Goal: Find specific page/section: Locate item on page

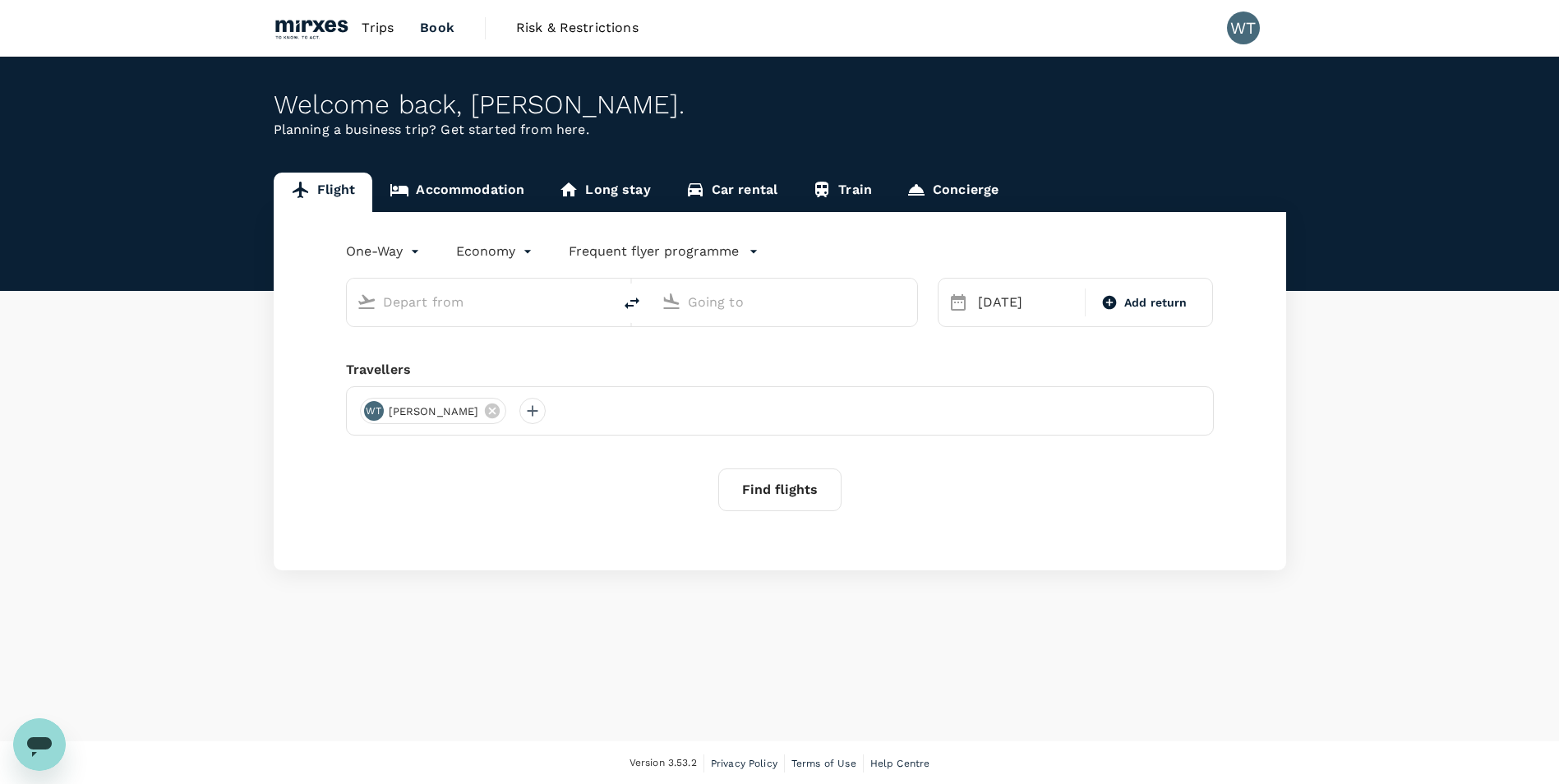
type input "[PERSON_NAME] (SUB)"
type input "Singapore Changi (SIN)"
type input "[PERSON_NAME] (SUB)"
type input "Singapore Changi (SIN)"
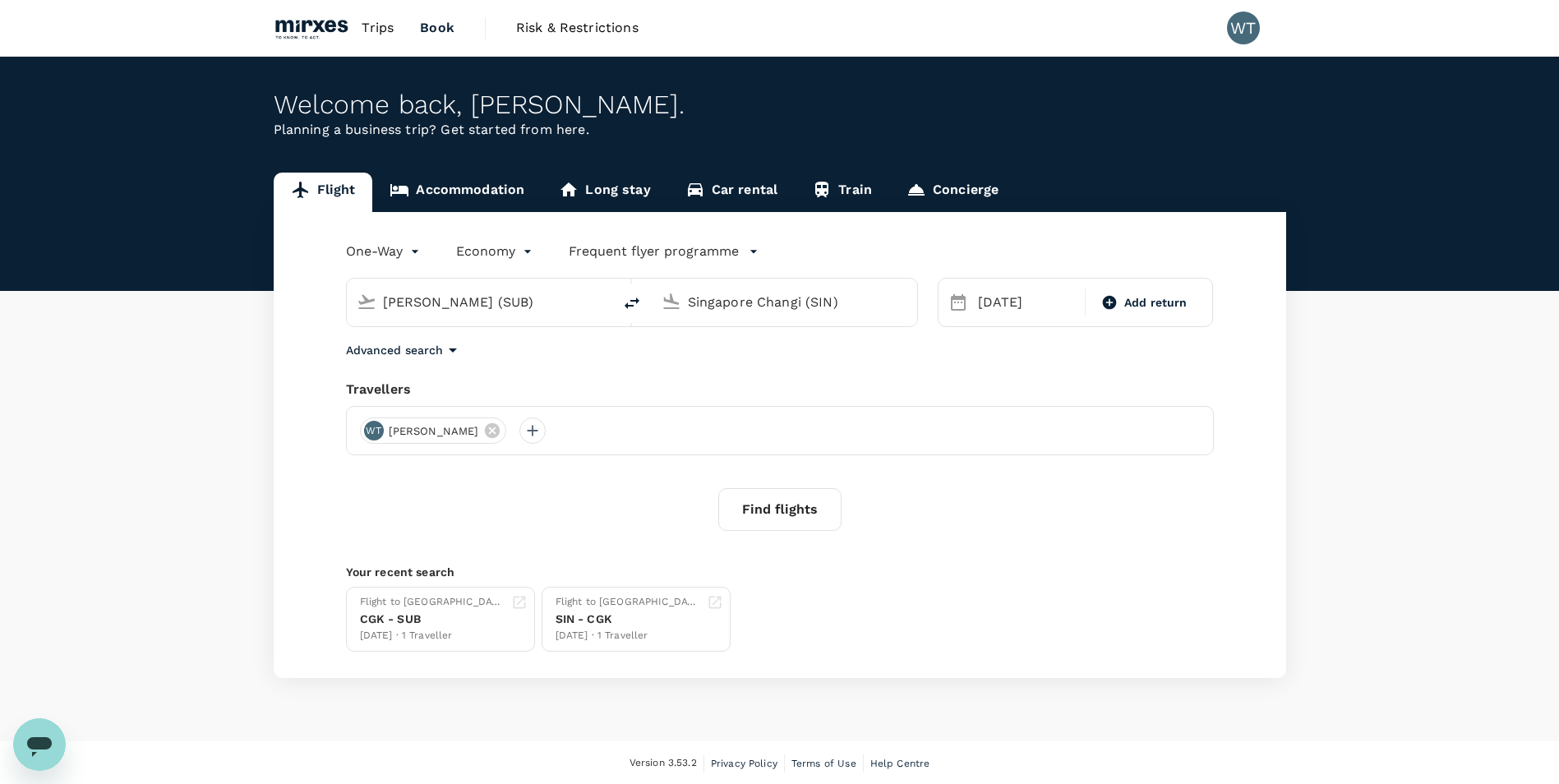
click at [367, 32] on span "Trips" at bounding box center [377, 28] width 32 height 19
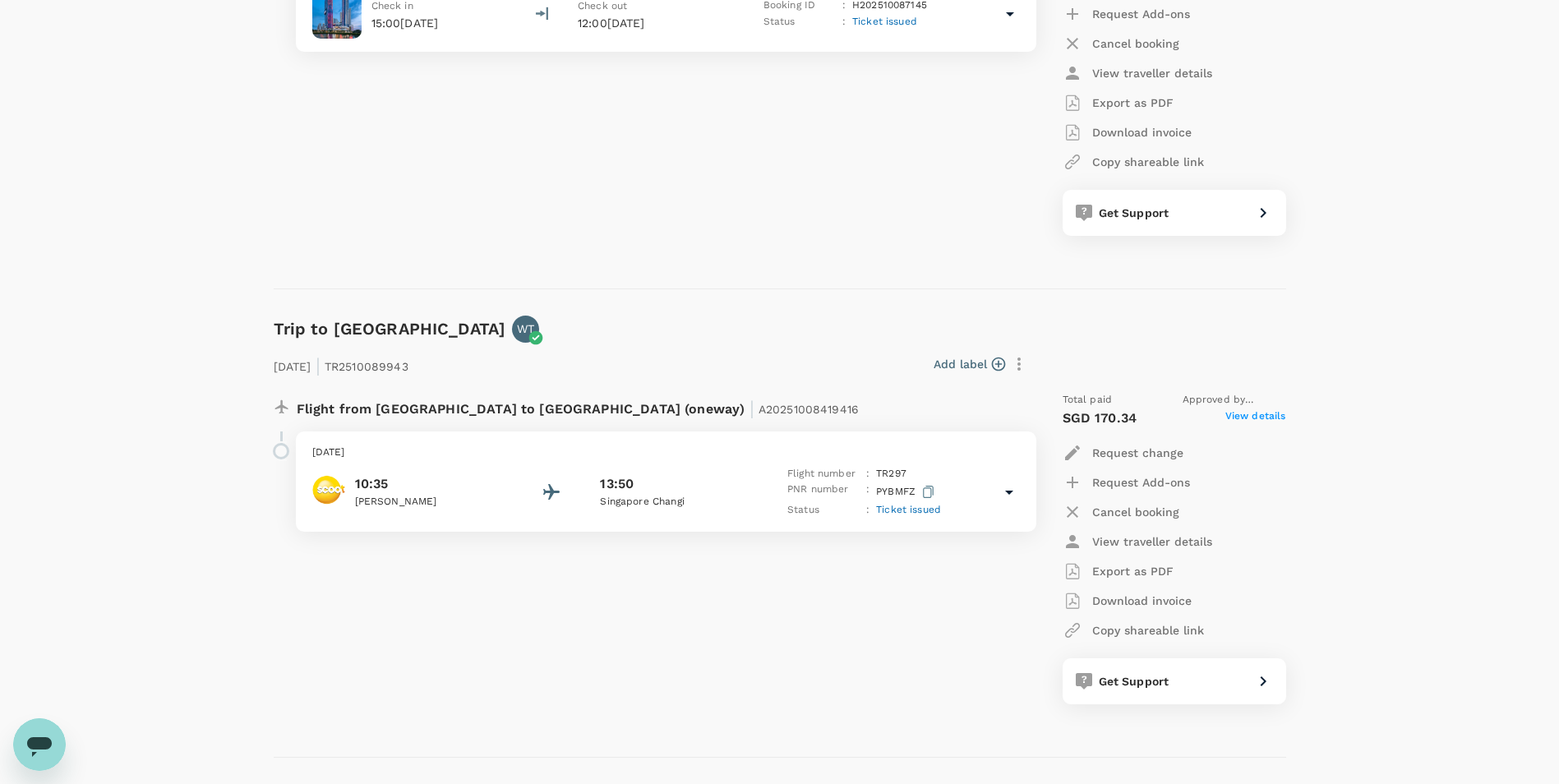
scroll to position [1807, 0]
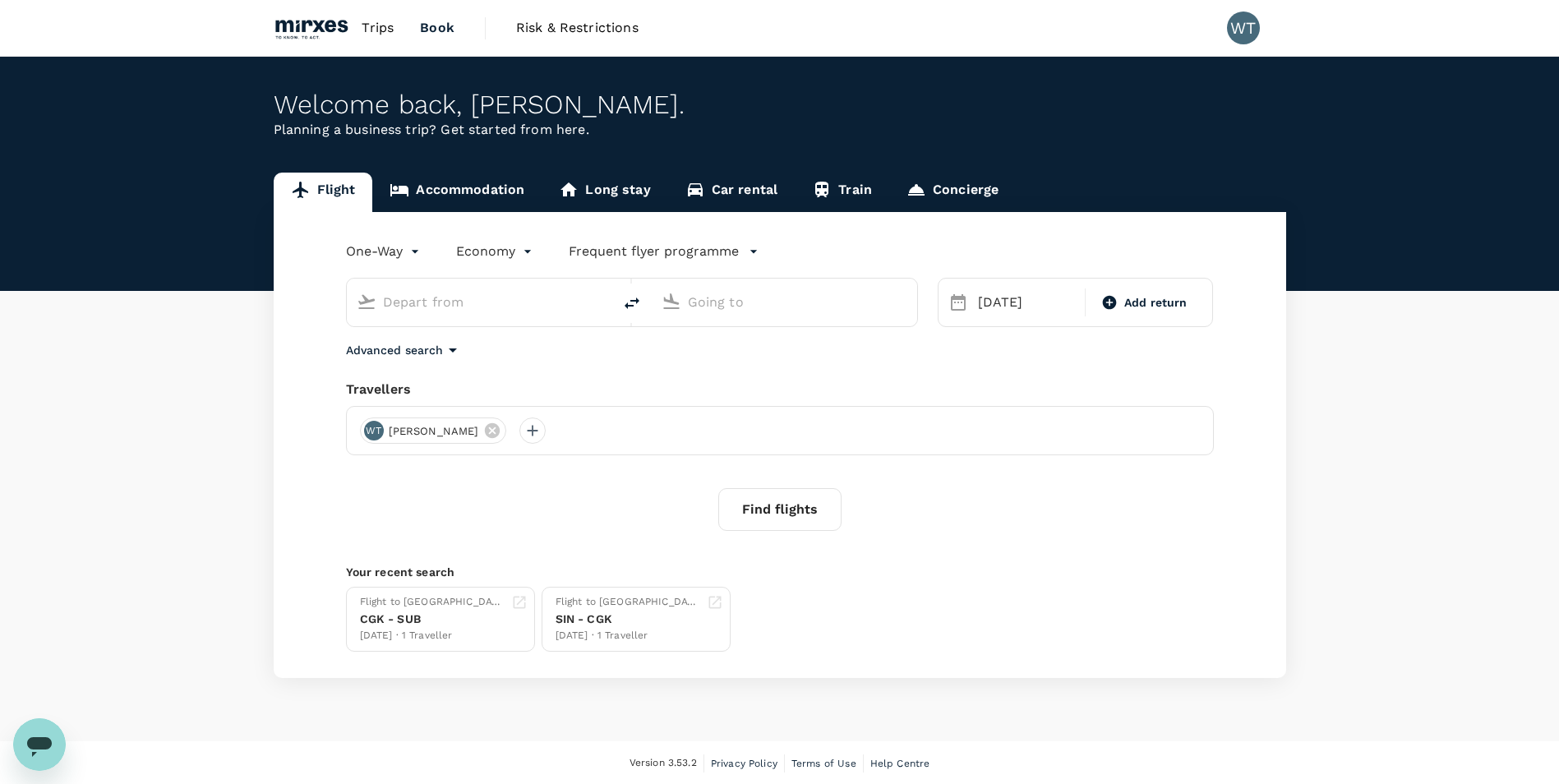
type input "[PERSON_NAME] (SUB)"
type input "Singapore Changi (SIN)"
type input "[PERSON_NAME] (SUB)"
type input "Singapore Changi (SIN)"
click at [369, 25] on span "Trips" at bounding box center [377, 28] width 32 height 19
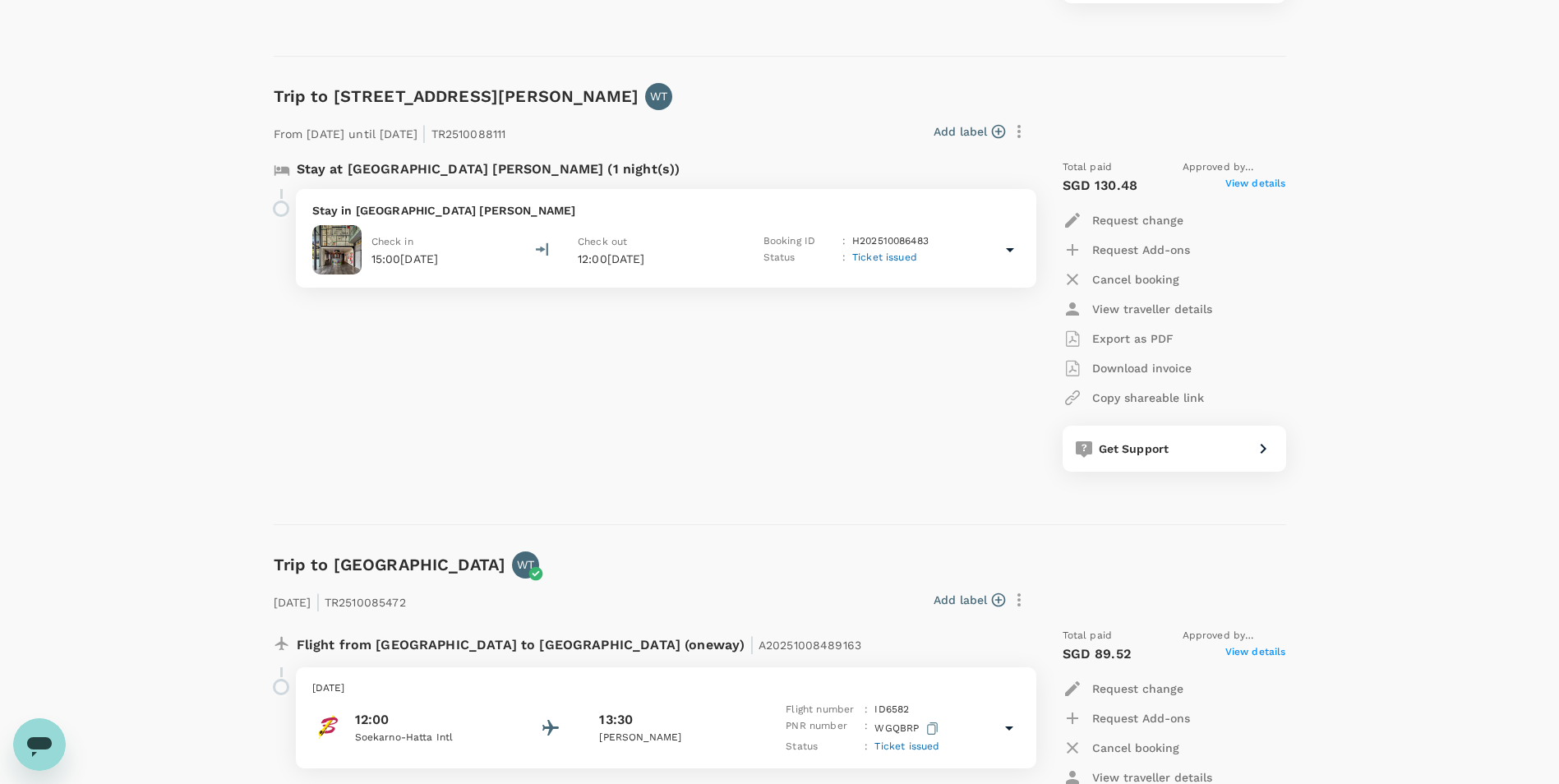
scroll to position [657, 0]
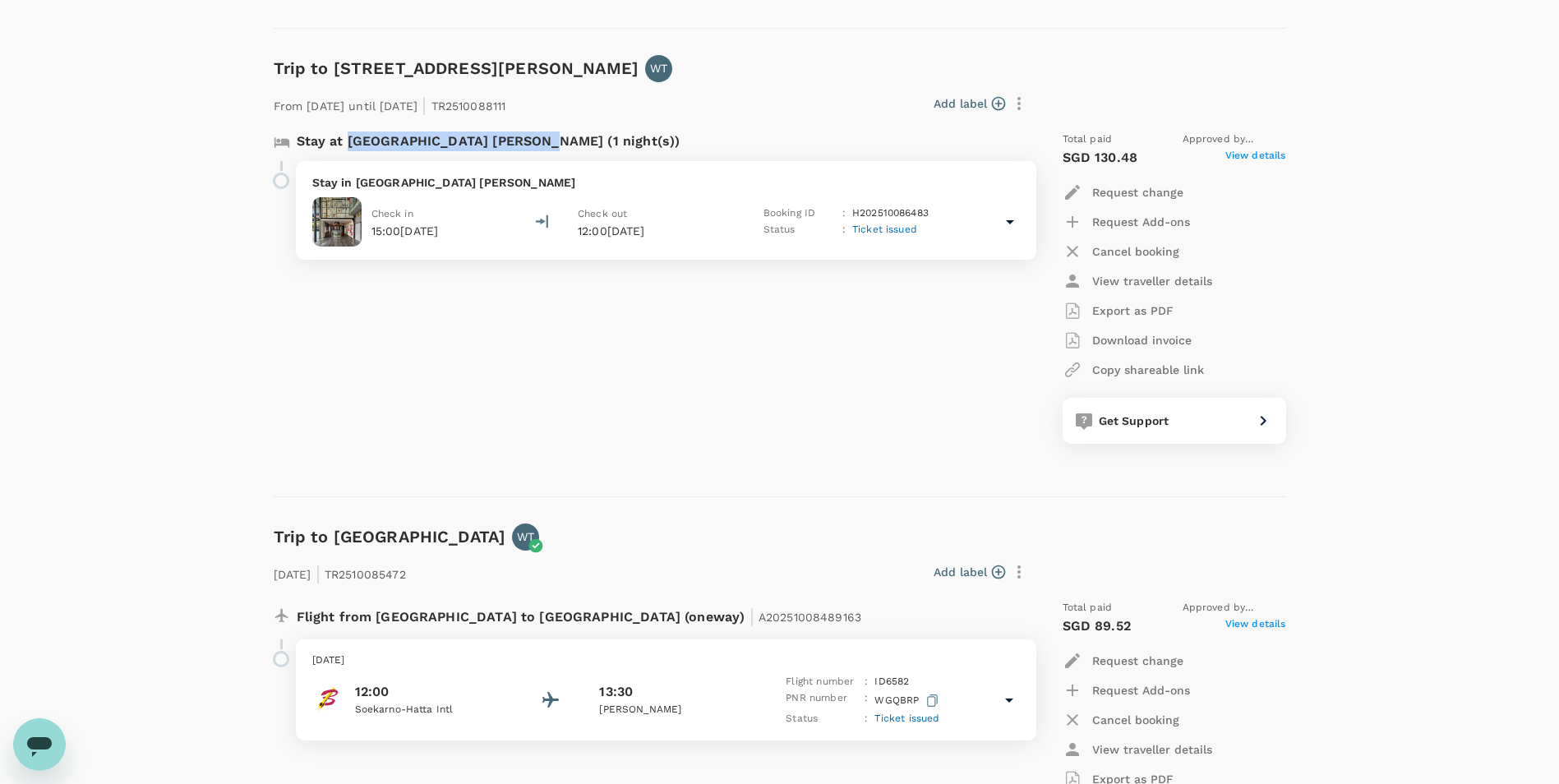
drag, startPoint x: 347, startPoint y: 136, endPoint x: 526, endPoint y: 142, distance: 179.1
click at [526, 142] on p "Stay at [GEOGRAPHIC_DATA] [PERSON_NAME] (1 night(s))" at bounding box center [488, 141] width 384 height 19
copy p "Aloft Jakarta [PERSON_NAME]"
click at [425, 183] on p "Stay in [GEOGRAPHIC_DATA] [PERSON_NAME]" at bounding box center [665, 183] width 707 height 17
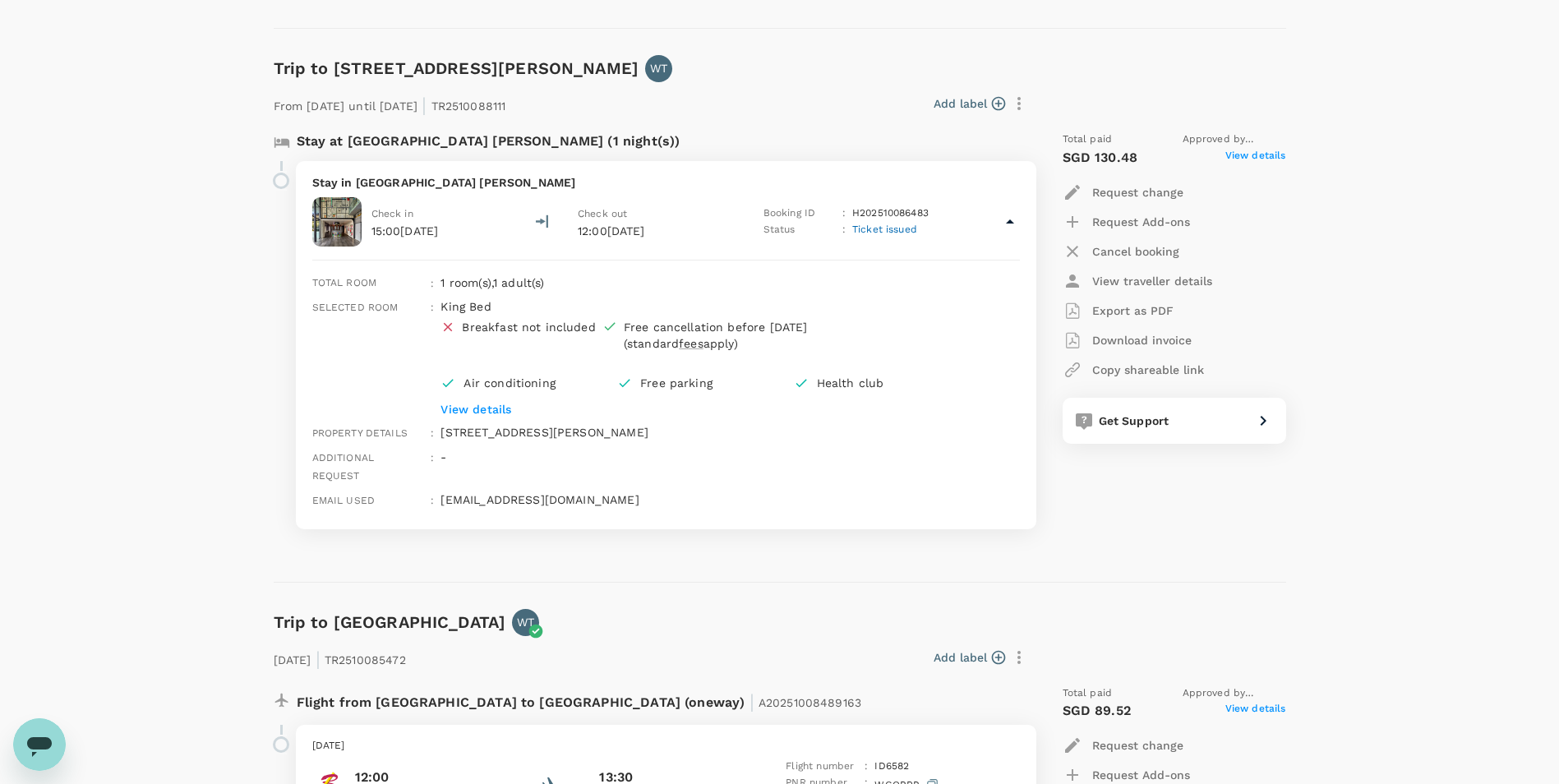
drag, startPoint x: 440, startPoint y: 435, endPoint x: 786, endPoint y: 436, distance: 346.0
click at [786, 436] on p "[STREET_ADDRESS][PERSON_NAME]" at bounding box center [729, 432] width 578 height 17
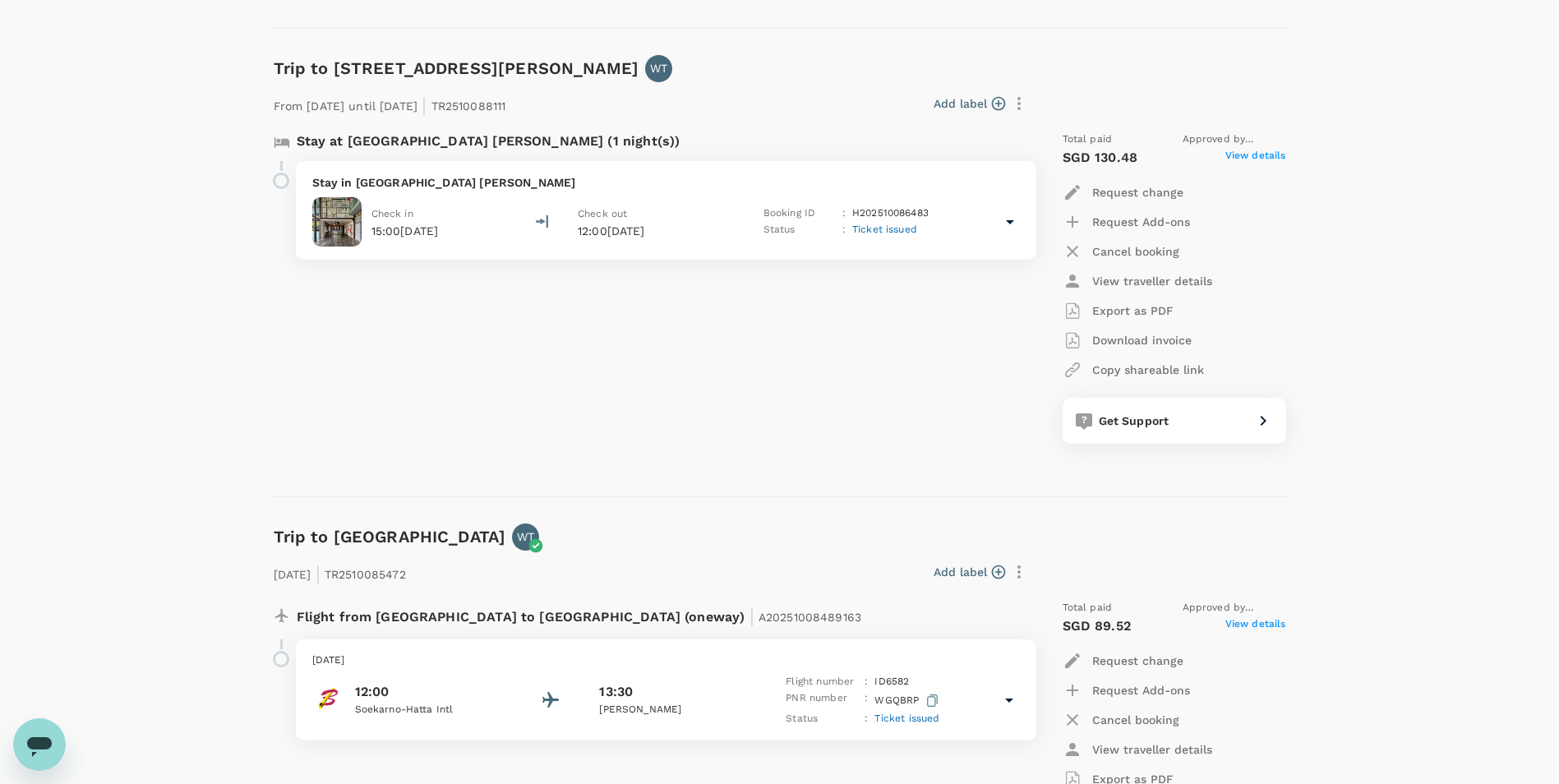
click at [431, 181] on p "Stay in [GEOGRAPHIC_DATA] [PERSON_NAME]" at bounding box center [665, 183] width 707 height 17
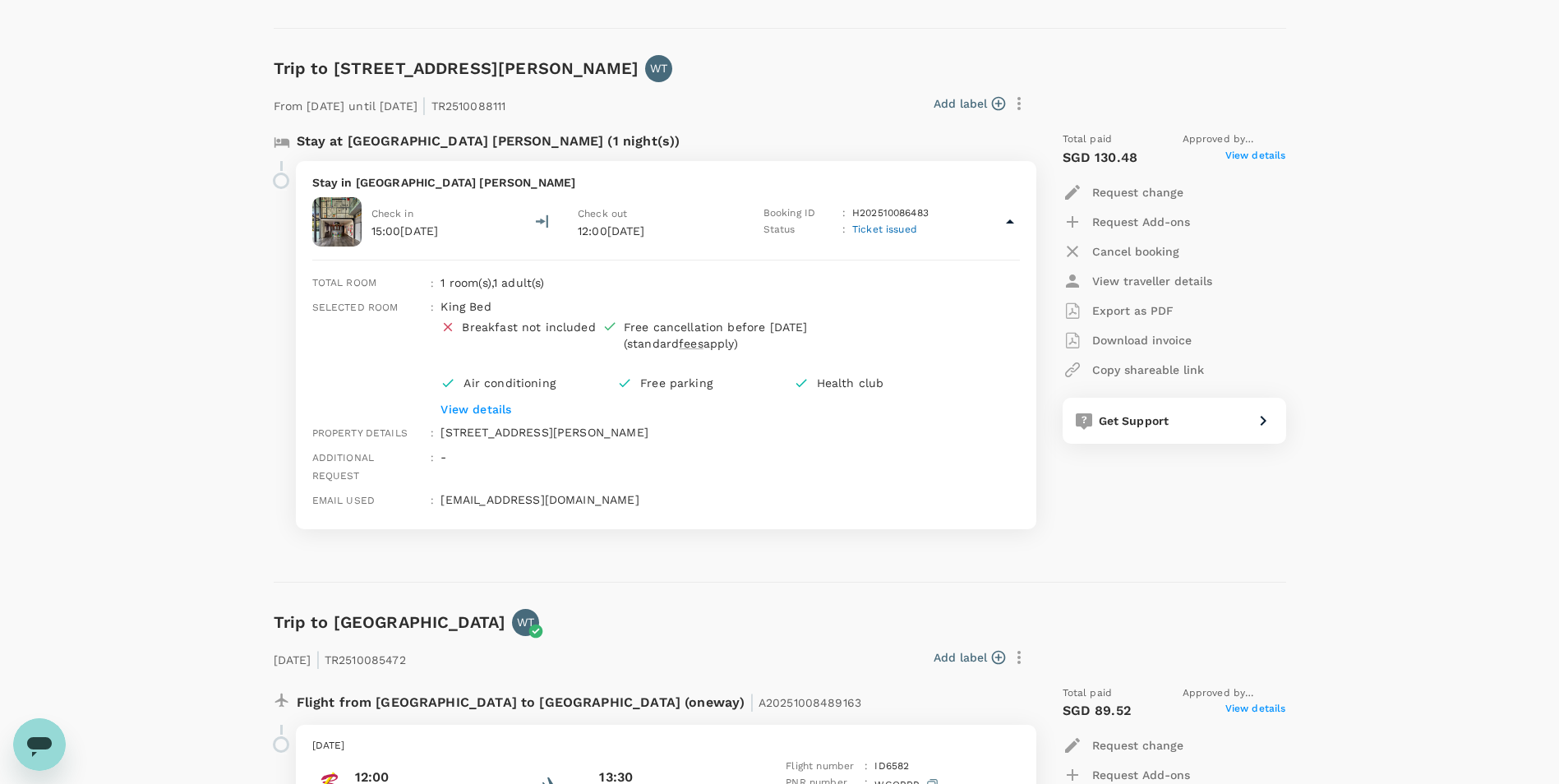
copy p "[STREET_ADDRESS][PERSON_NAME]"
drag, startPoint x: 439, startPoint y: 433, endPoint x: 787, endPoint y: 439, distance: 348.1
click at [787, 439] on div "[STREET_ADDRESS][PERSON_NAME]" at bounding box center [726, 429] width 585 height 25
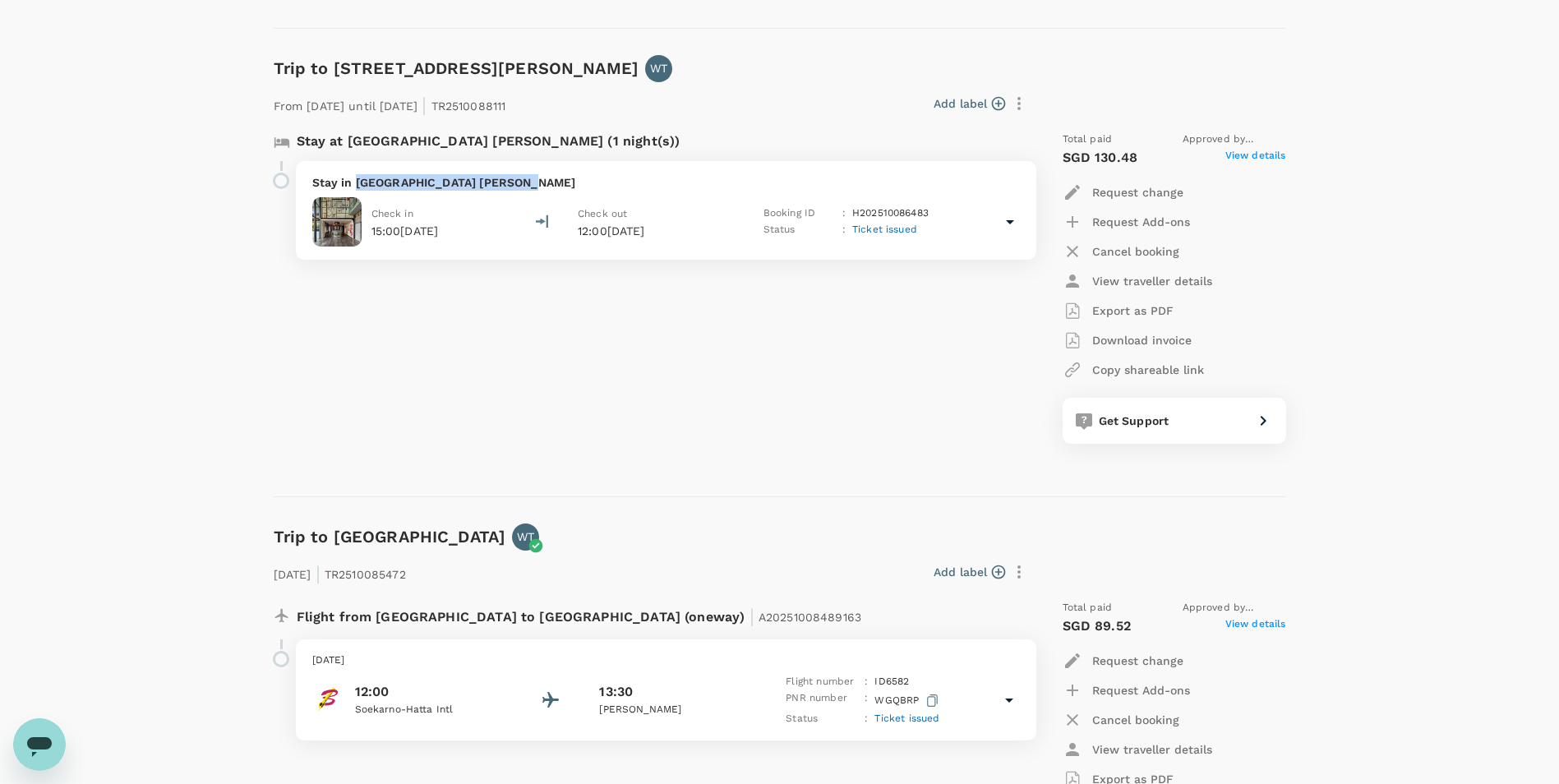
drag, startPoint x: 526, startPoint y: 186, endPoint x: 354, endPoint y: 186, distance: 172.0
click at [354, 186] on p "Stay in [GEOGRAPHIC_DATA] [PERSON_NAME]" at bounding box center [665, 183] width 707 height 17
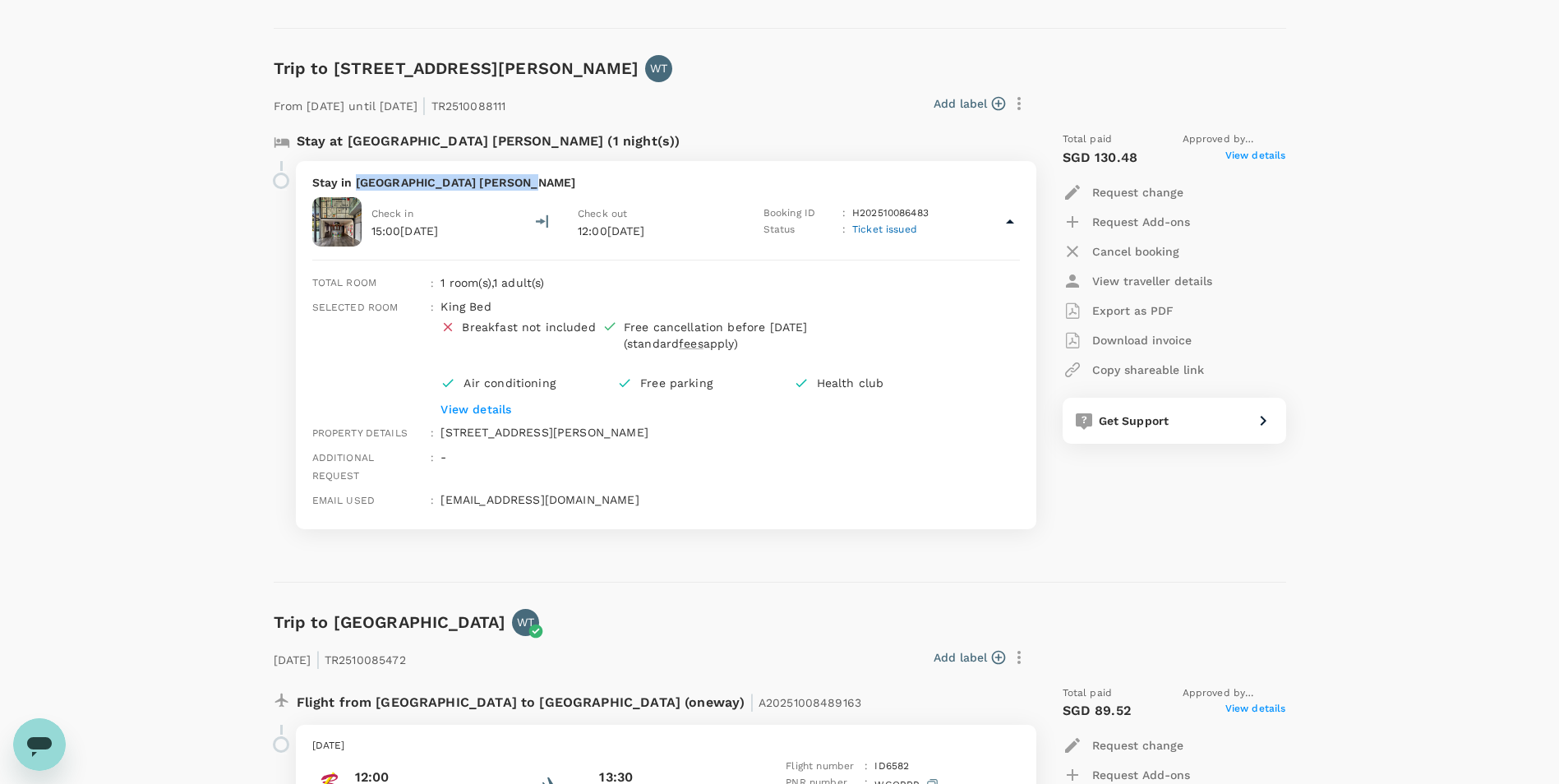
copy p "Aloft Jakarta [PERSON_NAME]"
